Goal: Information Seeking & Learning: Learn about a topic

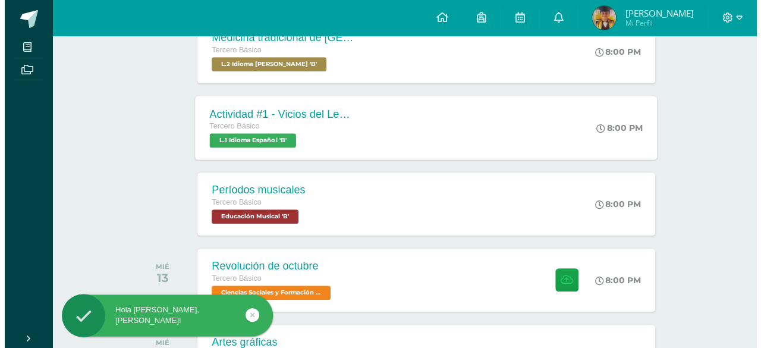
scroll to position [416, 0]
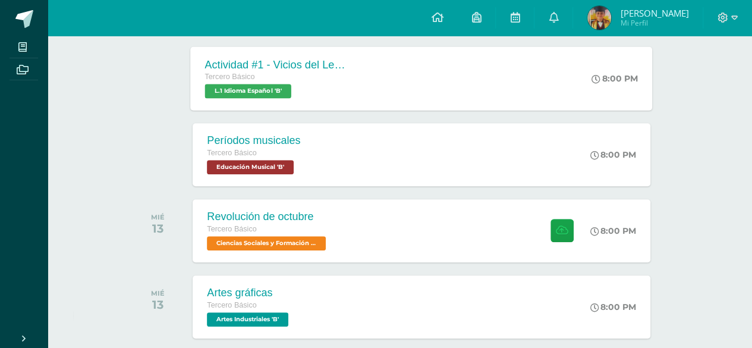
click at [326, 77] on div "Tercero Básico" at bounding box center [277, 77] width 144 height 13
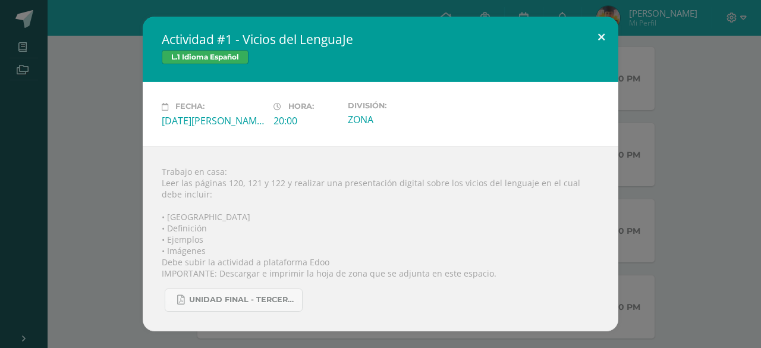
click at [597, 36] on button at bounding box center [601, 37] width 34 height 40
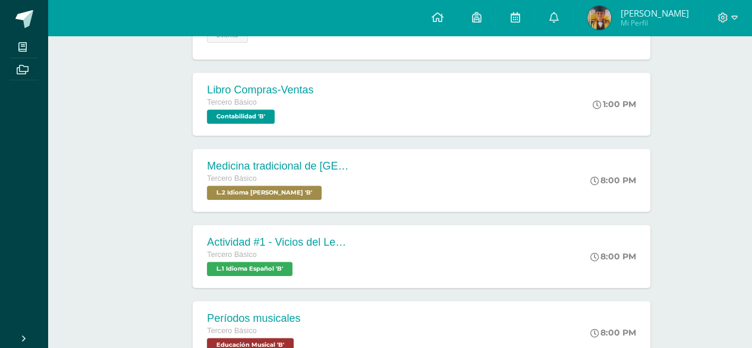
scroll to position [238, 0]
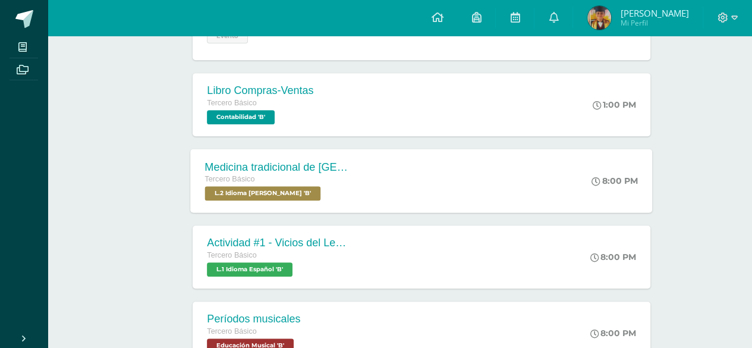
click at [272, 174] on div "Tercero Básico" at bounding box center [277, 179] width 144 height 13
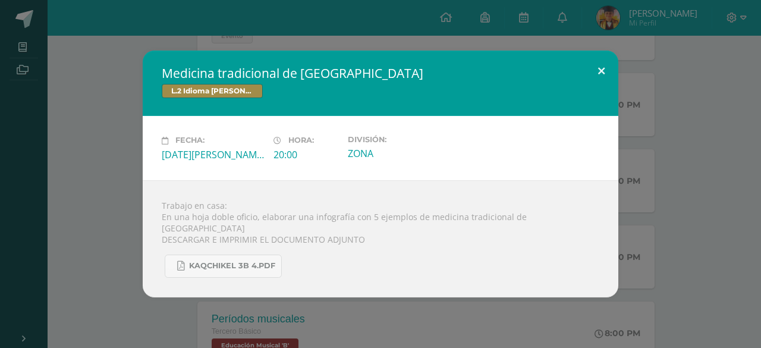
click at [598, 80] on button at bounding box center [601, 71] width 34 height 40
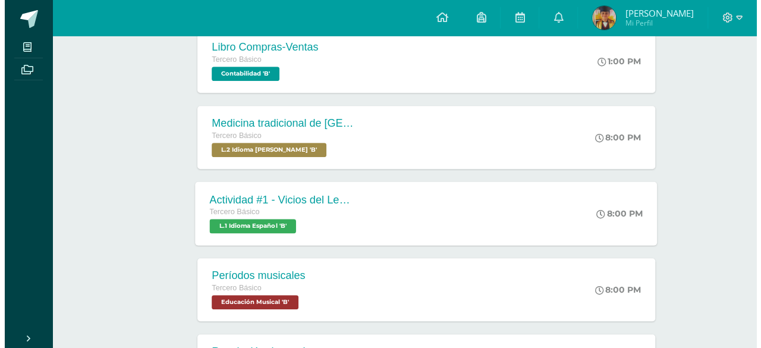
scroll to position [297, 0]
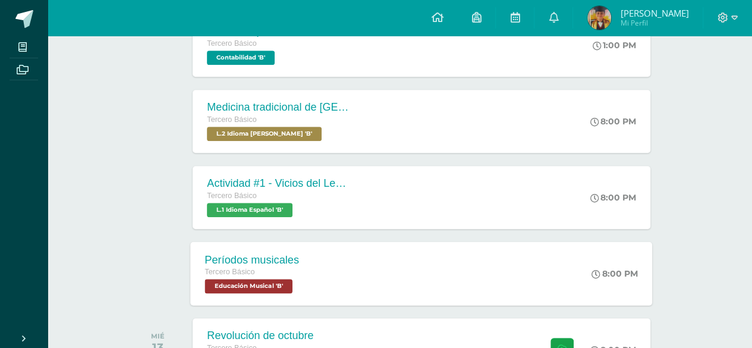
click at [288, 281] on span "Educación Musical 'B'" at bounding box center [248, 286] width 87 height 14
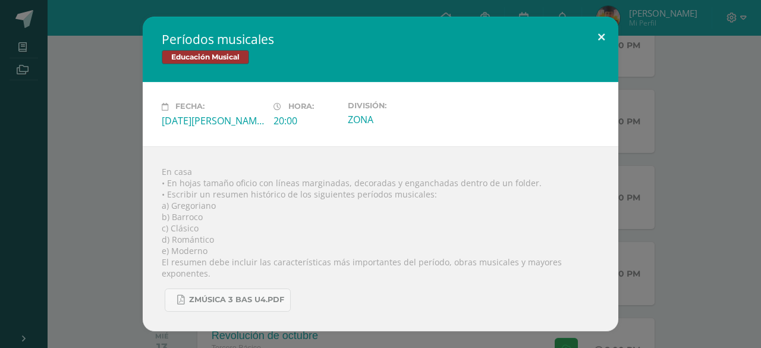
click at [597, 43] on button at bounding box center [601, 37] width 34 height 40
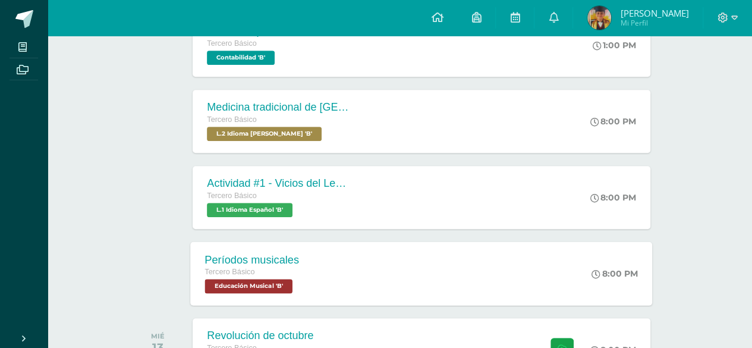
click at [300, 266] on div "Períodos musicales Tercero Básico Educación Musical 'B'" at bounding box center [252, 273] width 123 height 64
